Goal: Task Accomplishment & Management: Use online tool/utility

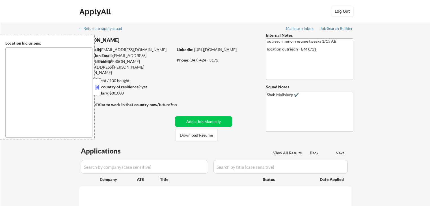
select select ""pending""
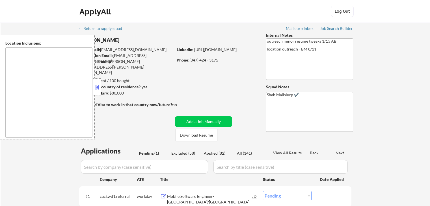
type textarea "[GEOGRAPHIC_DATA], [GEOGRAPHIC_DATA] [GEOGRAPHIC_DATA], [GEOGRAPHIC_DATA] [GEOG…"
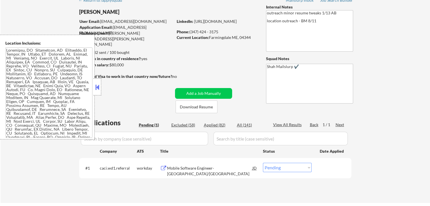
click at [96, 91] on button at bounding box center [97, 87] width 6 height 8
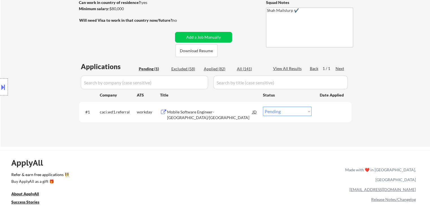
scroll to position [85, 0]
click at [206, 113] on div "Mobile Software Engineer- [GEOGRAPHIC_DATA]/[GEOGRAPHIC_DATA]" at bounding box center [209, 114] width 85 height 11
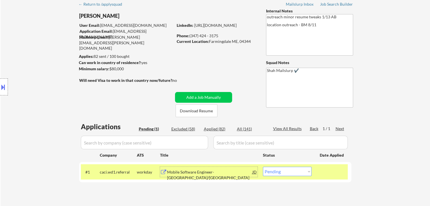
scroll to position [0, 0]
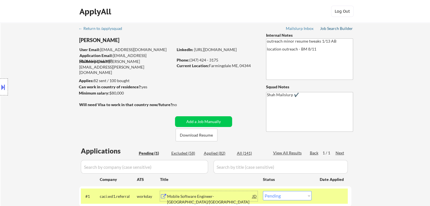
drag, startPoint x: 334, startPoint y: 29, endPoint x: 331, endPoint y: 13, distance: 15.5
click at [334, 28] on div "Job Search Builder" at bounding box center [336, 29] width 33 height 4
click at [0, 91] on button at bounding box center [3, 87] width 6 height 9
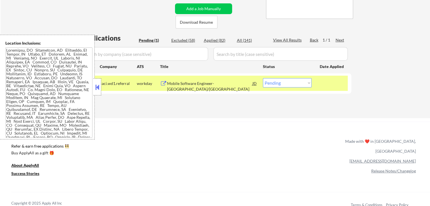
click at [96, 85] on button at bounding box center [97, 87] width 6 height 8
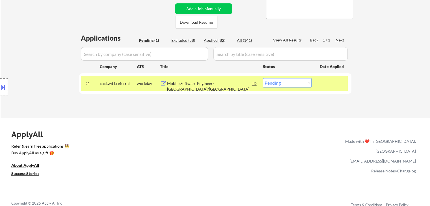
click at [53, 59] on div "Location Inclusions:" at bounding box center [50, 87] width 101 height 105
click at [25, 68] on div "Location Inclusions:" at bounding box center [50, 87] width 101 height 105
click at [25, 69] on div "Location Inclusions:" at bounding box center [50, 87] width 101 height 105
drag, startPoint x: 25, startPoint y: 69, endPoint x: 23, endPoint y: 73, distance: 4.3
click at [23, 73] on div "Location Inclusions:" at bounding box center [50, 87] width 101 height 105
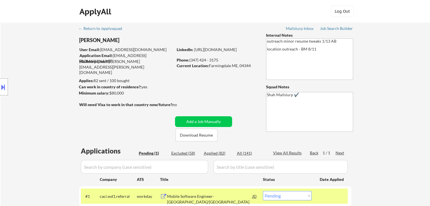
click at [44, 100] on div "Location Inclusions:" at bounding box center [50, 87] width 101 height 105
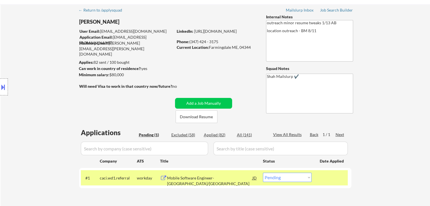
scroll to position [28, 0]
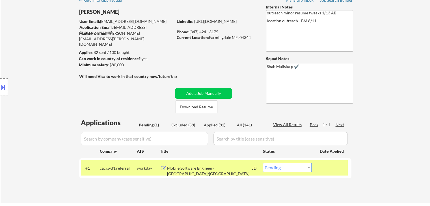
click at [13, 103] on div "Location Inclusions:" at bounding box center [50, 87] width 101 height 105
click at [2, 85] on button at bounding box center [3, 87] width 6 height 9
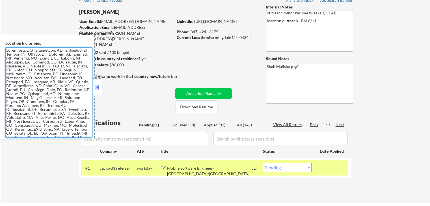
click at [33, 92] on textarea at bounding box center [48, 92] width 87 height 90
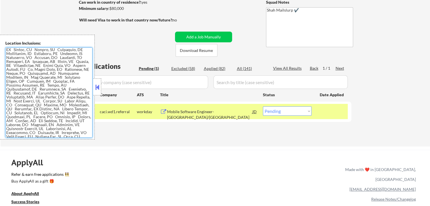
scroll to position [0, 0]
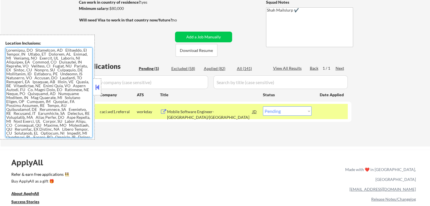
click at [40, 75] on textarea at bounding box center [48, 92] width 87 height 90
click at [14, 53] on textarea at bounding box center [48, 92] width 87 height 90
click at [20, 65] on textarea at bounding box center [48, 92] width 87 height 90
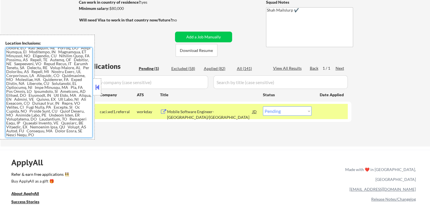
scroll to position [232, 0]
click at [96, 88] on button at bounding box center [97, 87] width 6 height 8
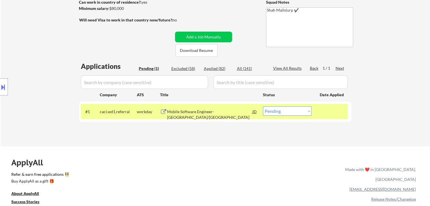
click at [57, 69] on div "Location Inclusions:" at bounding box center [50, 87] width 101 height 105
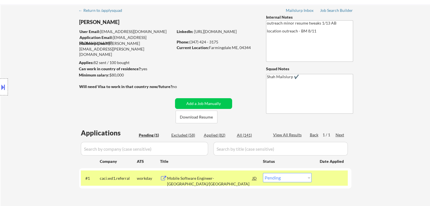
scroll to position [0, 0]
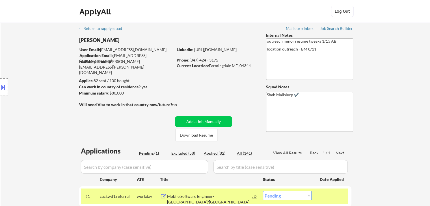
drag, startPoint x: 57, startPoint y: 69, endPoint x: 57, endPoint y: 73, distance: 3.7
click at [57, 69] on div "Location Inclusions:" at bounding box center [50, 87] width 101 height 105
click at [49, 82] on div "Location Inclusions:" at bounding box center [50, 87] width 101 height 105
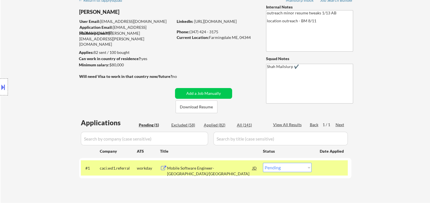
click at [42, 95] on div "Location Inclusions:" at bounding box center [50, 87] width 101 height 105
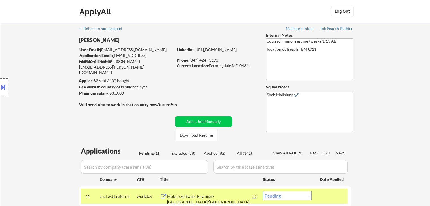
click at [41, 96] on div "Location Inclusions:" at bounding box center [50, 87] width 101 height 105
click at [42, 97] on div "Location Inclusions:" at bounding box center [50, 87] width 101 height 105
click at [43, 98] on div "Location Inclusions:" at bounding box center [50, 87] width 101 height 105
click at [22, 115] on div "Location Inclusions:" at bounding box center [50, 87] width 101 height 105
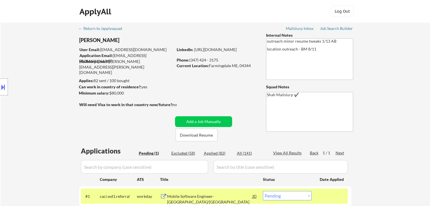
click at [23, 115] on div "Location Inclusions:" at bounding box center [50, 87] width 101 height 105
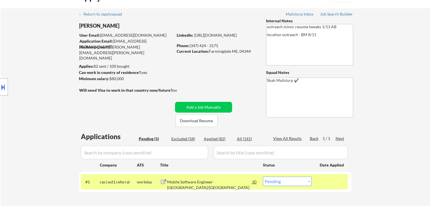
scroll to position [28, 0]
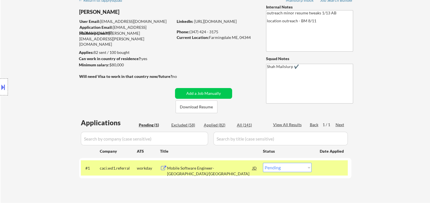
click at [24, 115] on div "Location Inclusions:" at bounding box center [50, 87] width 101 height 105
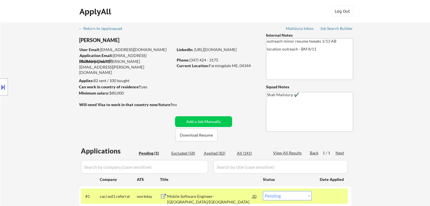
click at [25, 115] on div "Location Inclusions:" at bounding box center [50, 87] width 101 height 105
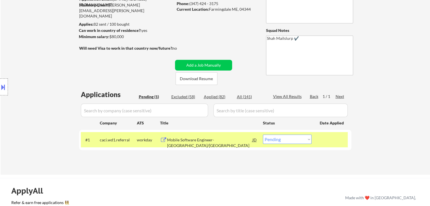
click at [25, 116] on div "Location Inclusions:" at bounding box center [50, 87] width 101 height 105
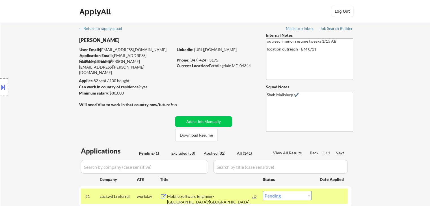
click at [42, 101] on div "Location Inclusions:" at bounding box center [50, 87] width 101 height 105
click at [42, 102] on div "Location Inclusions:" at bounding box center [50, 87] width 101 height 105
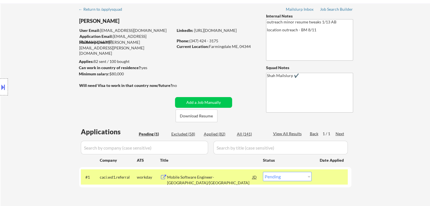
scroll to position [28, 0]
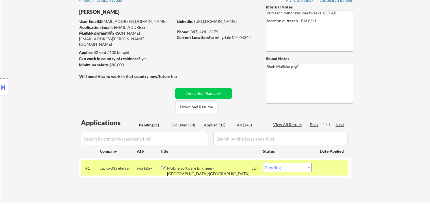
click at [43, 103] on div "Location Inclusions:" at bounding box center [50, 87] width 101 height 105
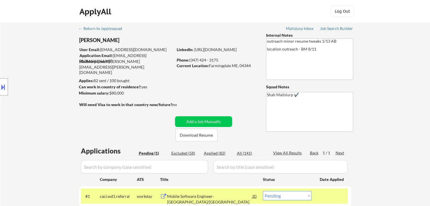
click at [43, 103] on div "Location Inclusions:" at bounding box center [50, 87] width 101 height 105
drag, startPoint x: 36, startPoint y: 102, endPoint x: 48, endPoint y: 98, distance: 12.8
click at [36, 101] on div "Location Inclusions:" at bounding box center [50, 87] width 101 height 105
click at [45, 91] on div "Location Inclusions:" at bounding box center [50, 87] width 101 height 105
click at [53, 105] on div "Location Inclusions:" at bounding box center [50, 87] width 101 height 105
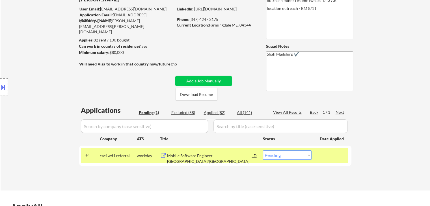
scroll to position [57, 0]
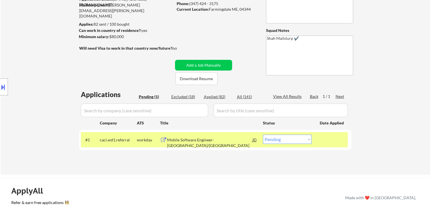
click at [44, 66] on div "Location Inclusions:" at bounding box center [50, 87] width 101 height 105
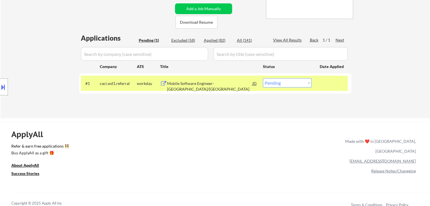
click at [47, 65] on div "Location Inclusions:" at bounding box center [50, 87] width 101 height 105
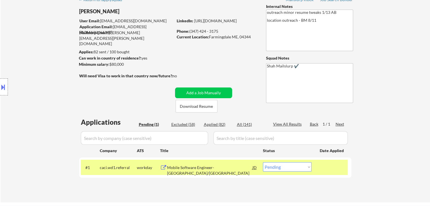
scroll to position [0, 0]
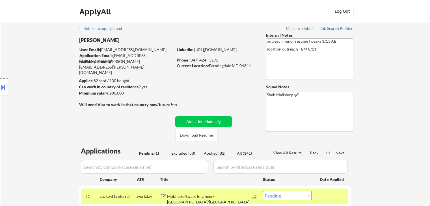
click at [47, 65] on div "Location Inclusions:" at bounding box center [50, 87] width 101 height 105
click at [48, 66] on div "Location Inclusions:" at bounding box center [50, 87] width 101 height 105
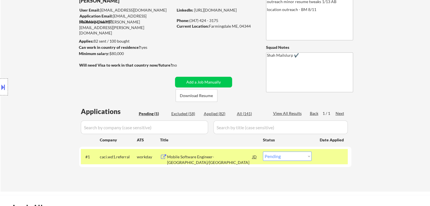
scroll to position [57, 0]
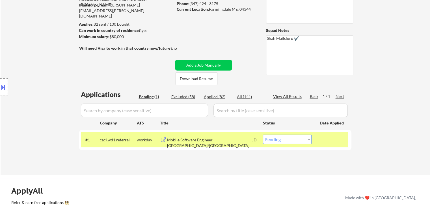
click at [46, 68] on div "Location Inclusions:" at bounding box center [50, 87] width 101 height 105
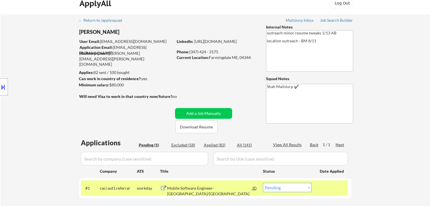
scroll to position [0, 0]
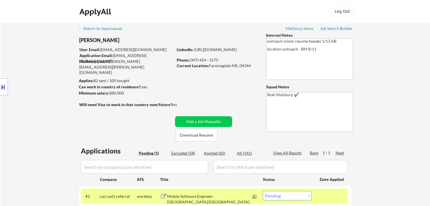
click at [47, 68] on div "Location Inclusions:" at bounding box center [50, 87] width 101 height 105
click at [46, 66] on div "Location Inclusions:" at bounding box center [50, 87] width 101 height 105
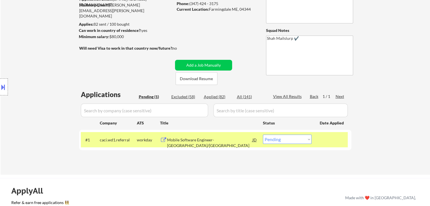
click at [44, 65] on div "Location Inclusions:" at bounding box center [50, 87] width 101 height 105
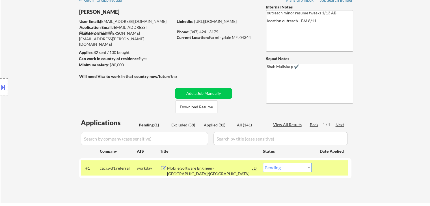
click at [40, 61] on div "Location Inclusions:" at bounding box center [50, 87] width 101 height 105
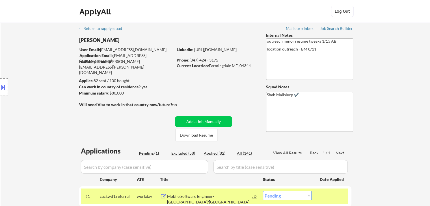
click at [40, 61] on div "Location Inclusions:" at bounding box center [50, 87] width 101 height 105
click at [41, 61] on div "Location Inclusions:" at bounding box center [50, 87] width 101 height 105
click at [43, 66] on div "Location Inclusions:" at bounding box center [50, 87] width 101 height 105
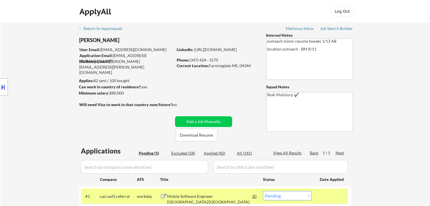
click at [44, 69] on div "Location Inclusions:" at bounding box center [50, 87] width 101 height 105
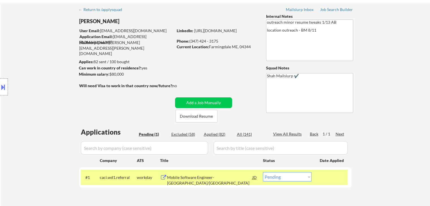
scroll to position [28, 0]
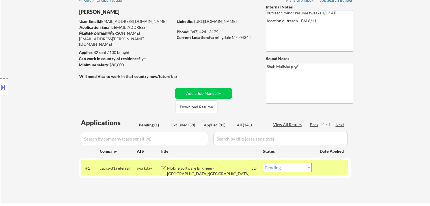
click at [27, 77] on div "Location Inclusions:" at bounding box center [50, 87] width 101 height 105
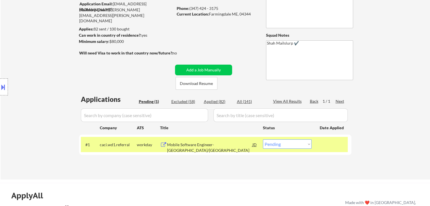
scroll to position [85, 0]
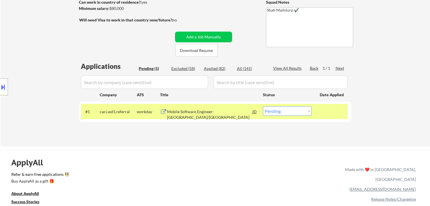
click at [26, 77] on div "Location Inclusions:" at bounding box center [50, 87] width 101 height 105
click at [23, 77] on div "Location Inclusions:" at bounding box center [50, 87] width 101 height 105
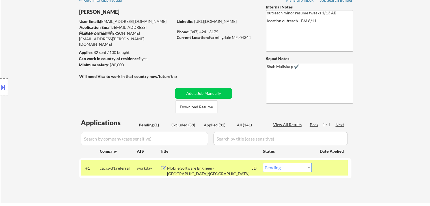
click at [23, 78] on div "Location Inclusions:" at bounding box center [50, 87] width 101 height 105
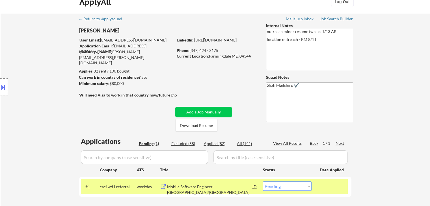
scroll to position [0, 0]
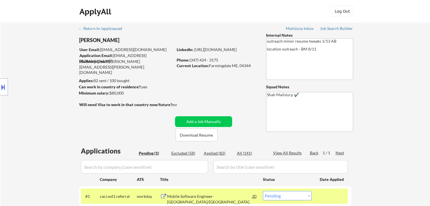
click at [20, 78] on div "Location Inclusions:" at bounding box center [50, 87] width 101 height 105
click at [20, 79] on div "Location Inclusions:" at bounding box center [50, 87] width 101 height 105
click at [16, 82] on div "Location Inclusions:" at bounding box center [50, 87] width 101 height 105
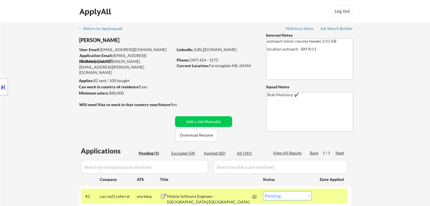
click at [22, 83] on div "Location Inclusions:" at bounding box center [50, 87] width 101 height 105
click at [24, 84] on div "Location Inclusions:" at bounding box center [50, 87] width 101 height 105
click at [25, 84] on div "Location Inclusions:" at bounding box center [50, 87] width 101 height 105
click at [27, 83] on div "Location Inclusions:" at bounding box center [50, 87] width 101 height 105
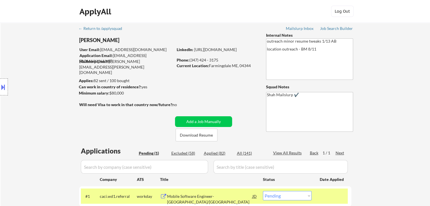
click at [33, 79] on div "Location Inclusions:" at bounding box center [50, 87] width 101 height 105
click at [33, 81] on div "Location Inclusions:" at bounding box center [50, 87] width 101 height 105
click at [36, 83] on div "Location Inclusions:" at bounding box center [50, 87] width 101 height 105
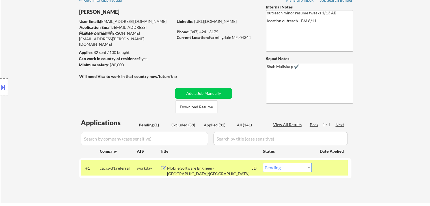
click at [36, 83] on div "Location Inclusions:" at bounding box center [50, 87] width 101 height 105
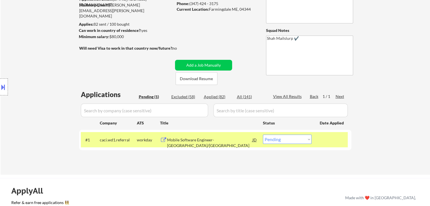
click at [36, 84] on div "Location Inclusions:" at bounding box center [50, 87] width 101 height 105
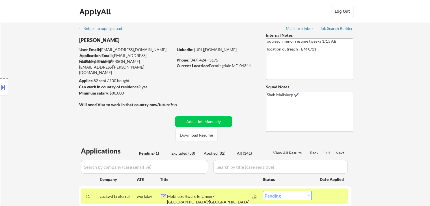
click at [36, 84] on div "Location Inclusions:" at bounding box center [50, 87] width 101 height 105
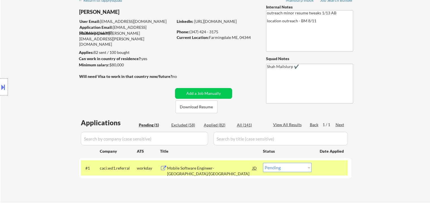
click at [35, 88] on div "Location Inclusions:" at bounding box center [50, 87] width 101 height 105
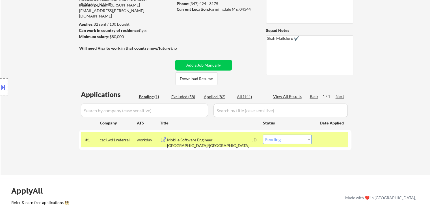
click at [31, 95] on div "Location Inclusions:" at bounding box center [50, 87] width 101 height 105
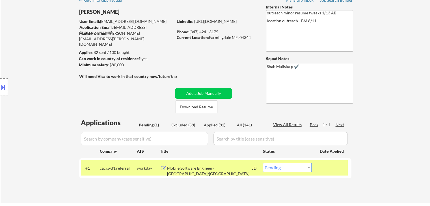
click at [31, 96] on div "Location Inclusions:" at bounding box center [50, 87] width 101 height 105
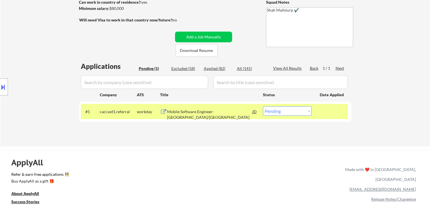
click at [32, 99] on div "Location Inclusions:" at bounding box center [50, 87] width 101 height 105
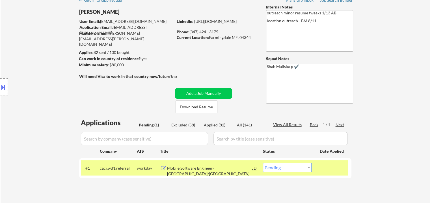
click at [33, 99] on div "Location Inclusions:" at bounding box center [50, 87] width 101 height 105
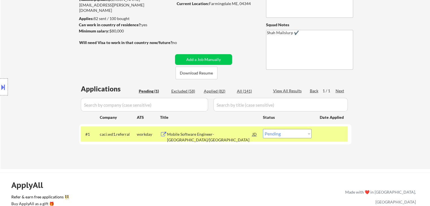
scroll to position [85, 0]
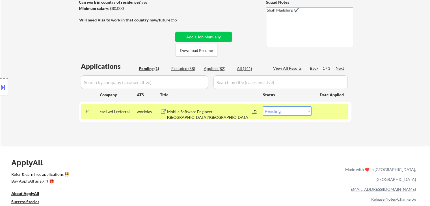
click at [33, 101] on div "Location Inclusions:" at bounding box center [50, 87] width 101 height 105
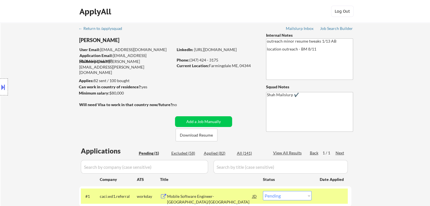
click at [34, 100] on div "Location Inclusions:" at bounding box center [50, 87] width 101 height 105
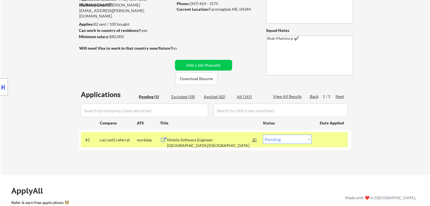
click at [38, 101] on div "Location Inclusions:" at bounding box center [50, 87] width 101 height 105
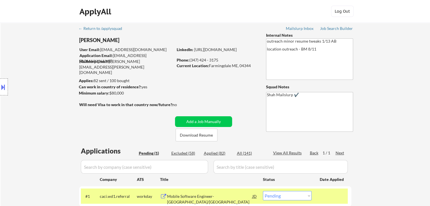
click at [26, 84] on div "Location Inclusions:" at bounding box center [50, 87] width 101 height 105
click at [29, 83] on div "Location Inclusions:" at bounding box center [50, 87] width 101 height 105
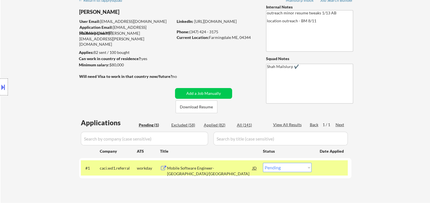
click at [40, 85] on div "Location Inclusions:" at bounding box center [50, 87] width 101 height 105
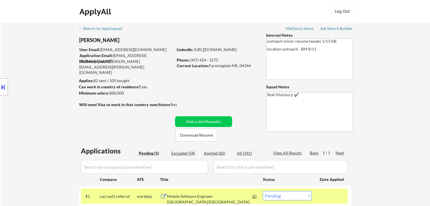
click at [31, 101] on div "Location Inclusions:" at bounding box center [50, 87] width 101 height 105
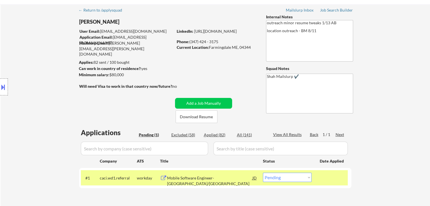
scroll to position [28, 0]
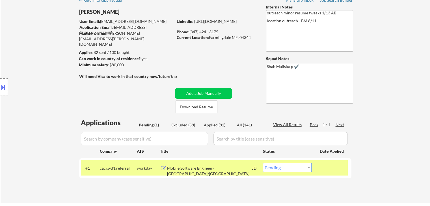
click at [31, 100] on div "Location Inclusions:" at bounding box center [50, 87] width 101 height 105
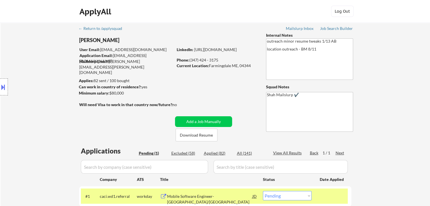
scroll to position [0, 0]
click at [30, 98] on div "Location Inclusions:" at bounding box center [50, 87] width 101 height 105
click at [28, 100] on div "Location Inclusions:" at bounding box center [50, 87] width 101 height 105
click at [28, 99] on div "Location Inclusions:" at bounding box center [50, 87] width 101 height 105
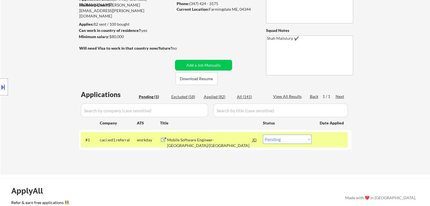
click at [28, 100] on div "Location Inclusions:" at bounding box center [50, 87] width 101 height 105
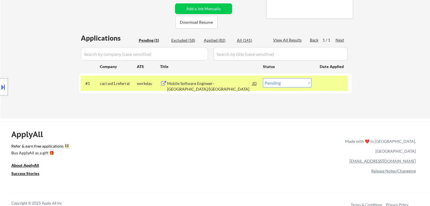
click at [29, 101] on div "Location Inclusions:" at bounding box center [50, 87] width 101 height 105
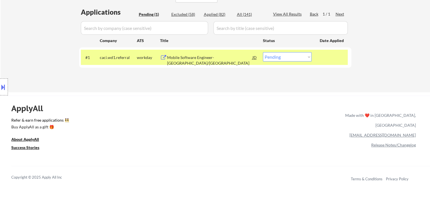
scroll to position [170, 0]
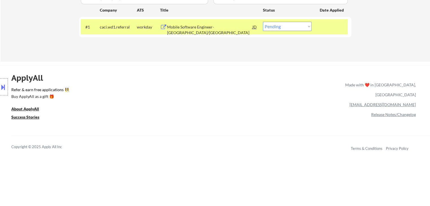
click at [28, 102] on div "Location Inclusions:" at bounding box center [50, 87] width 101 height 105
click at [25, 102] on div "Location Inclusions:" at bounding box center [50, 87] width 101 height 105
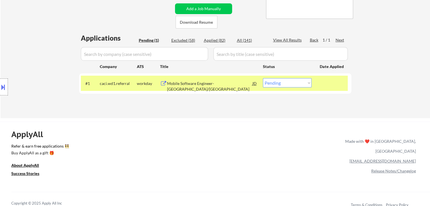
click at [27, 102] on div "Location Inclusions:" at bounding box center [50, 87] width 101 height 105
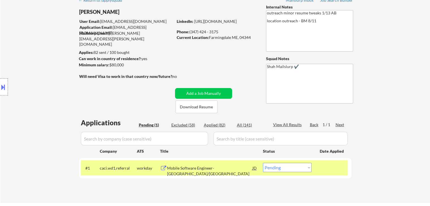
click at [29, 101] on div "Location Inclusions:" at bounding box center [50, 87] width 101 height 105
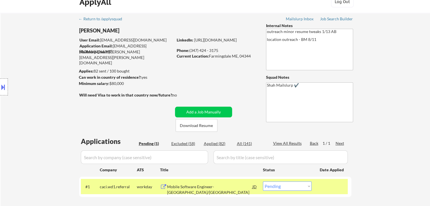
scroll to position [0, 0]
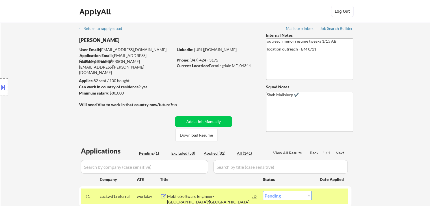
click at [29, 101] on div "Location Inclusions:" at bounding box center [50, 87] width 101 height 105
click at [28, 97] on div "Location Inclusions:" at bounding box center [50, 87] width 101 height 105
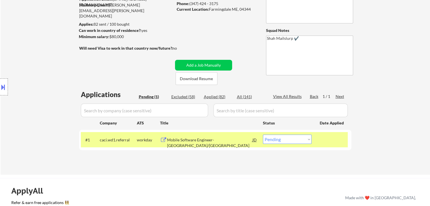
click at [30, 91] on div "Location Inclusions:" at bounding box center [50, 87] width 101 height 105
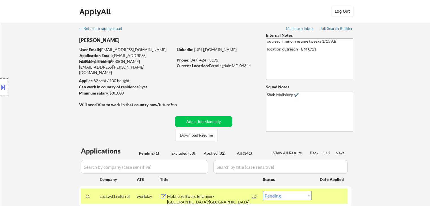
click at [29, 96] on div "Location Inclusions:" at bounding box center [50, 87] width 101 height 105
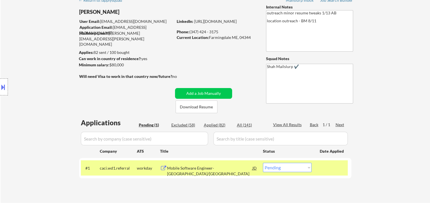
click at [28, 90] on div "Location Inclusions:" at bounding box center [50, 87] width 101 height 105
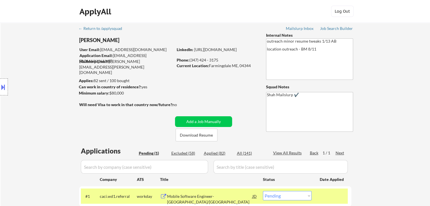
click at [29, 89] on div "Location Inclusions:" at bounding box center [50, 87] width 101 height 105
click at [32, 88] on div "Location Inclusions:" at bounding box center [50, 87] width 101 height 105
click at [28, 78] on div "Location Inclusions:" at bounding box center [50, 87] width 101 height 105
click at [30, 87] on div "Location Inclusions:" at bounding box center [50, 87] width 101 height 105
click at [36, 84] on div "Location Inclusions:" at bounding box center [50, 87] width 101 height 105
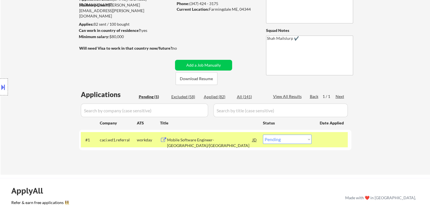
click at [33, 80] on div "Location Inclusions:" at bounding box center [50, 87] width 101 height 105
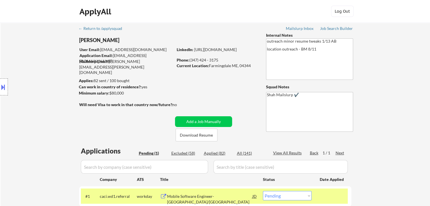
click at [33, 80] on div "Location Inclusions:" at bounding box center [50, 87] width 101 height 105
click at [34, 83] on div "Location Inclusions:" at bounding box center [50, 87] width 101 height 105
click at [35, 83] on div "Location Inclusions:" at bounding box center [50, 87] width 101 height 105
click at [40, 78] on div "Location Inclusions:" at bounding box center [50, 87] width 101 height 105
click at [42, 78] on div "Location Inclusions:" at bounding box center [50, 87] width 101 height 105
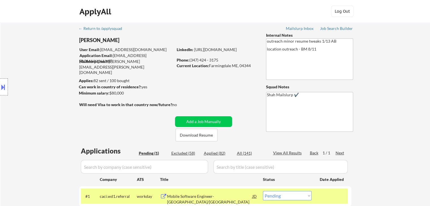
click at [43, 81] on div "Location Inclusions:" at bounding box center [50, 87] width 101 height 105
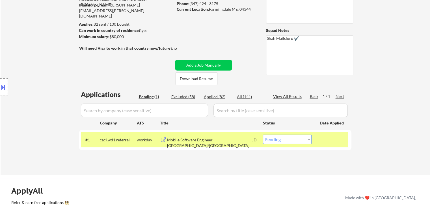
click at [44, 81] on div "Location Inclusions:" at bounding box center [50, 87] width 101 height 105
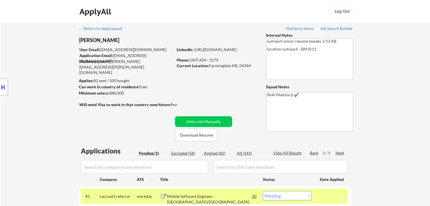
click at [45, 82] on div "Location Inclusions:" at bounding box center [50, 87] width 101 height 105
click at [46, 83] on div "Location Inclusions:" at bounding box center [50, 87] width 101 height 105
click at [47, 82] on div "Location Inclusions:" at bounding box center [50, 87] width 101 height 105
click at [47, 81] on div "Location Inclusions:" at bounding box center [50, 87] width 101 height 105
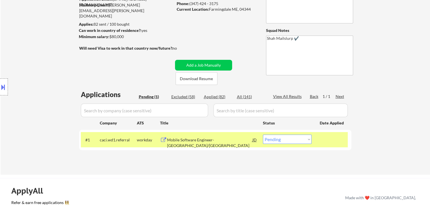
click at [47, 81] on div "Location Inclusions:" at bounding box center [50, 87] width 101 height 105
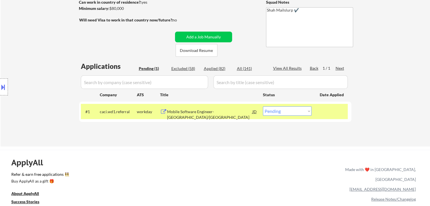
click at [47, 81] on div "Location Inclusions:" at bounding box center [50, 87] width 101 height 105
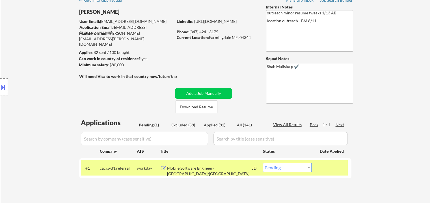
click at [47, 81] on div "Location Inclusions:" at bounding box center [50, 87] width 101 height 105
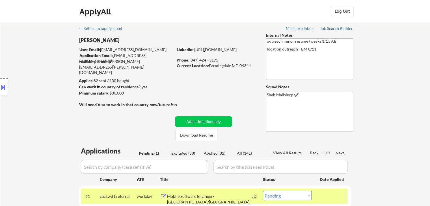
click at [47, 81] on div "Location Inclusions:" at bounding box center [50, 87] width 101 height 105
click at [47, 82] on div "Location Inclusions:" at bounding box center [50, 87] width 101 height 105
click at [49, 83] on div "Location Inclusions:" at bounding box center [50, 87] width 101 height 105
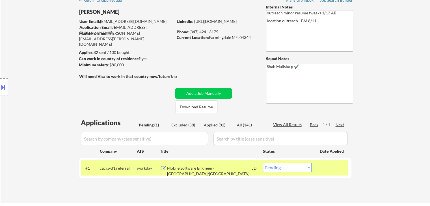
click at [49, 81] on div "Location Inclusions:" at bounding box center [50, 87] width 101 height 105
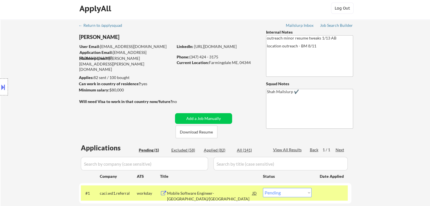
scroll to position [11, 0]
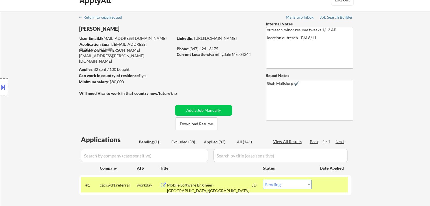
click at [21, 48] on div "Location Inclusions:" at bounding box center [50, 87] width 101 height 105
click at [19, 47] on div "Location Inclusions:" at bounding box center [50, 87] width 101 height 105
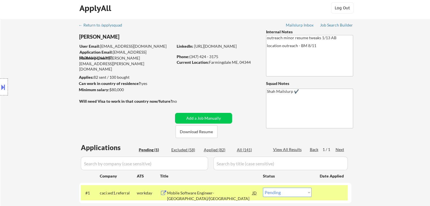
scroll to position [0, 0]
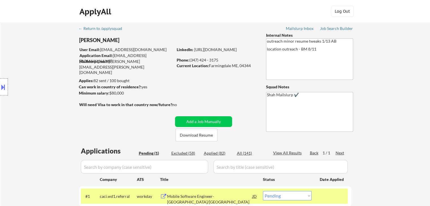
drag, startPoint x: 27, startPoint y: 51, endPoint x: 28, endPoint y: 48, distance: 3.8
click at [28, 49] on div "Location Inclusions:" at bounding box center [50, 87] width 101 height 105
click at [27, 51] on div "Location Inclusions:" at bounding box center [50, 87] width 101 height 105
click at [27, 50] on div "Location Inclusions:" at bounding box center [50, 87] width 101 height 105
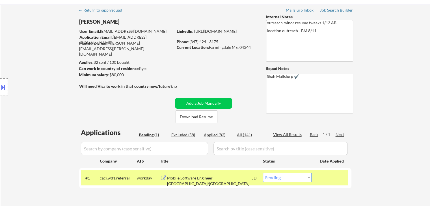
scroll to position [28, 0]
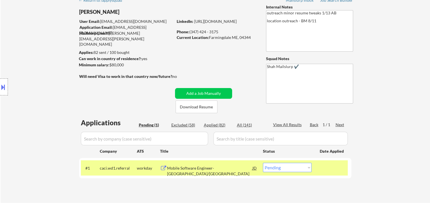
click at [26, 49] on div "Location Inclusions:" at bounding box center [50, 87] width 101 height 105
click at [23, 47] on div "Location Inclusions:" at bounding box center [50, 87] width 101 height 105
click at [23, 46] on div "Location Inclusions:" at bounding box center [50, 87] width 101 height 105
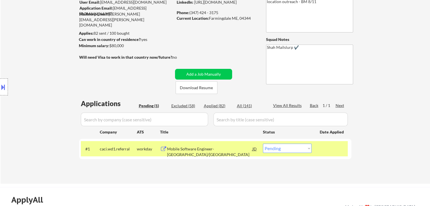
scroll to position [57, 0]
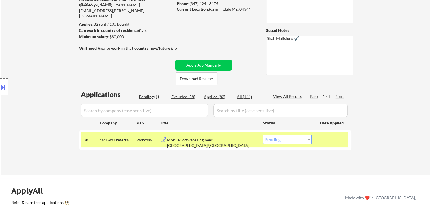
click at [22, 46] on div "Location Inclusions:" at bounding box center [50, 87] width 101 height 105
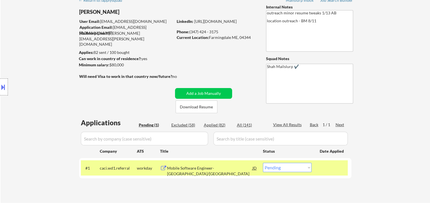
click at [23, 47] on div "Location Inclusions:" at bounding box center [50, 87] width 101 height 105
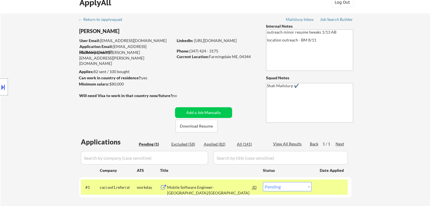
scroll to position [0, 0]
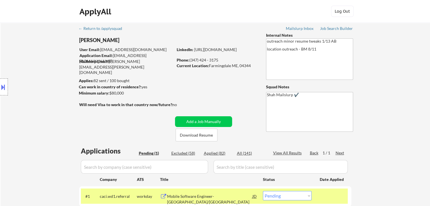
click at [24, 47] on div "Location Inclusions:" at bounding box center [50, 87] width 101 height 105
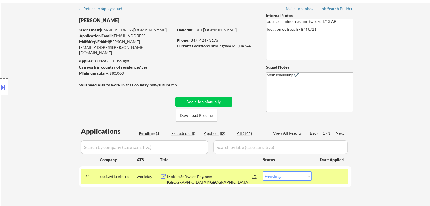
scroll to position [28, 0]
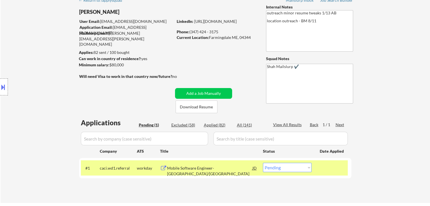
click at [23, 48] on div "Location Inclusions:" at bounding box center [50, 87] width 101 height 105
drag, startPoint x: 22, startPoint y: 50, endPoint x: 36, endPoint y: 46, distance: 15.0
click at [22, 50] on div "Location Inclusions:" at bounding box center [50, 87] width 101 height 105
click at [37, 46] on div "Location Inclusions:" at bounding box center [50, 87] width 101 height 105
click at [37, 47] on div "Location Inclusions:" at bounding box center [50, 87] width 101 height 105
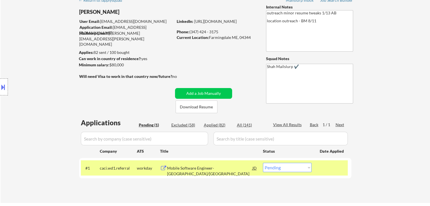
scroll to position [0, 0]
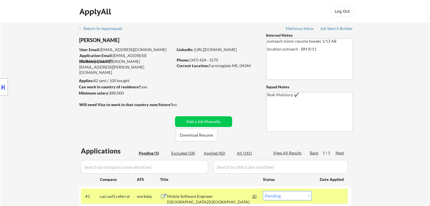
click at [37, 46] on div "Location Inclusions:" at bounding box center [50, 87] width 101 height 105
click at [36, 46] on div "Location Inclusions:" at bounding box center [50, 87] width 101 height 105
click at [37, 47] on div "Location Inclusions:" at bounding box center [50, 87] width 101 height 105
click at [36, 48] on div "Location Inclusions:" at bounding box center [50, 87] width 101 height 105
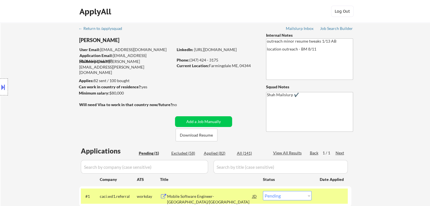
click at [36, 48] on div "Location Inclusions:" at bounding box center [50, 87] width 101 height 105
click at [36, 46] on div "Location Inclusions:" at bounding box center [50, 87] width 101 height 105
click at [25, 66] on div "Location Inclusions:" at bounding box center [50, 87] width 101 height 105
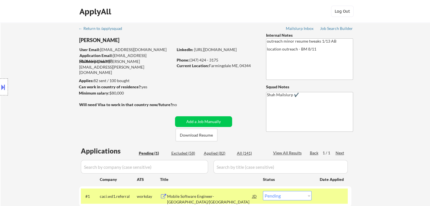
click at [27, 118] on div "Location Inclusions:" at bounding box center [50, 87] width 101 height 105
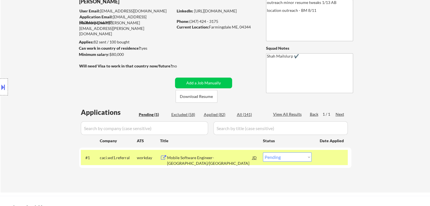
scroll to position [57, 0]
